Goal: Information Seeking & Learning: Learn about a topic

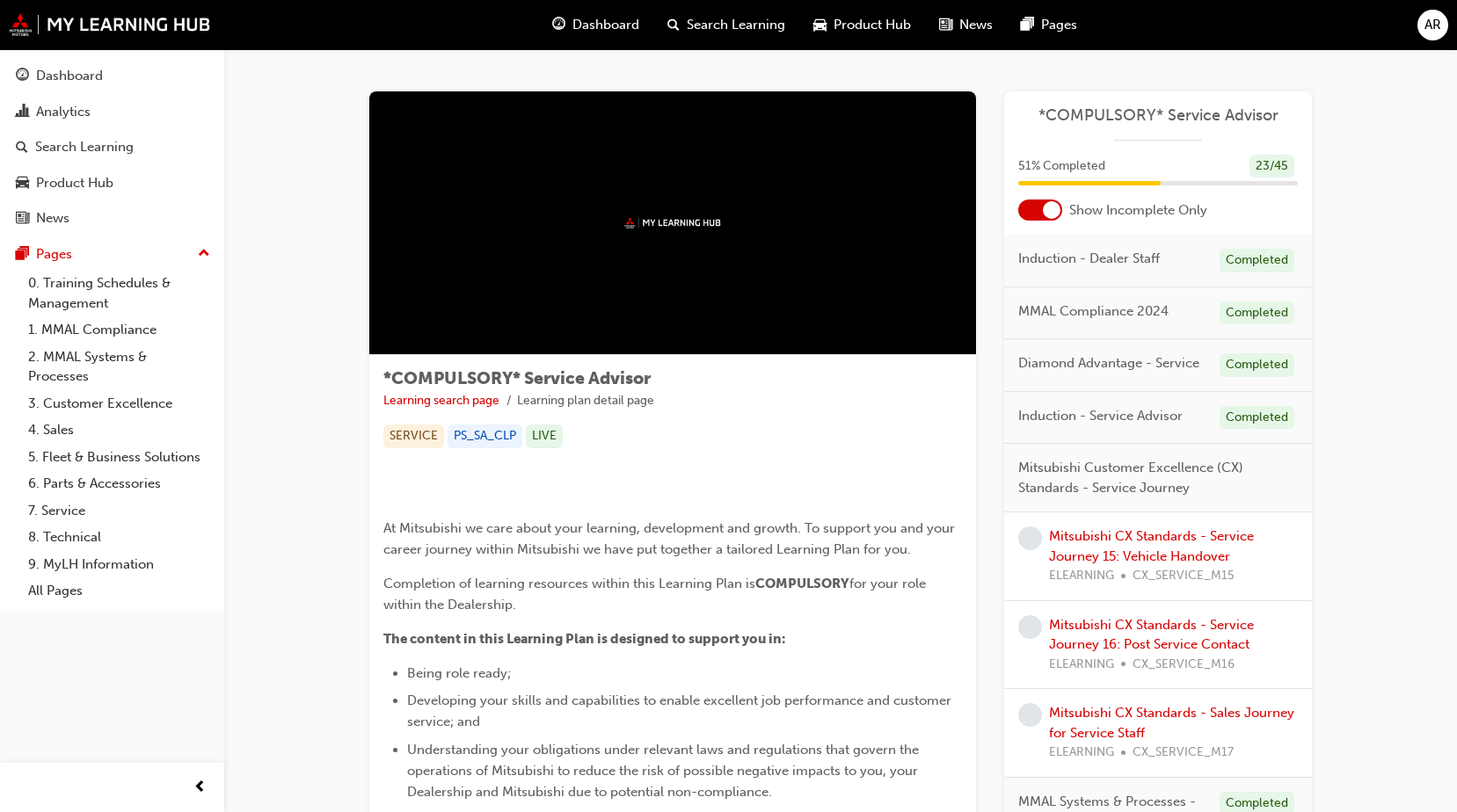
click at [1096, 523] on div "Mitsubishi CX Standards - Service Journey 15: Vehicle Handover ELEARNING CX_SER…" at bounding box center [1158, 557] width 308 height 89
click at [1098, 530] on link "Mitsubishi CX Standards - Service Journey 15: Vehicle Handover" at bounding box center [1151, 546] width 205 height 36
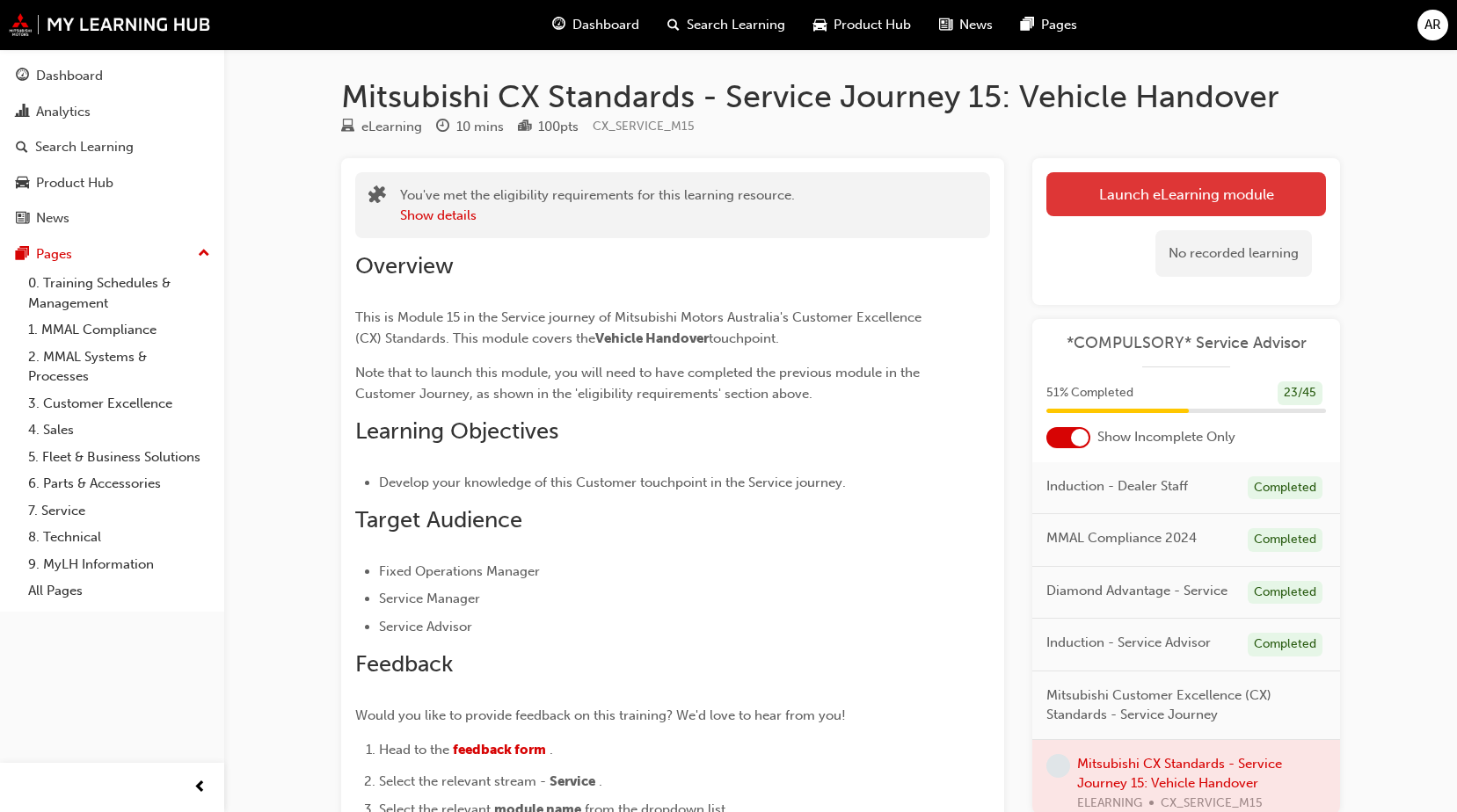
click at [1081, 198] on button "Launch eLearning module" at bounding box center [1185, 194] width 279 height 44
click at [1081, 198] on link "Launch eLearning module" at bounding box center [1185, 194] width 279 height 44
